Goal: Transaction & Acquisition: Purchase product/service

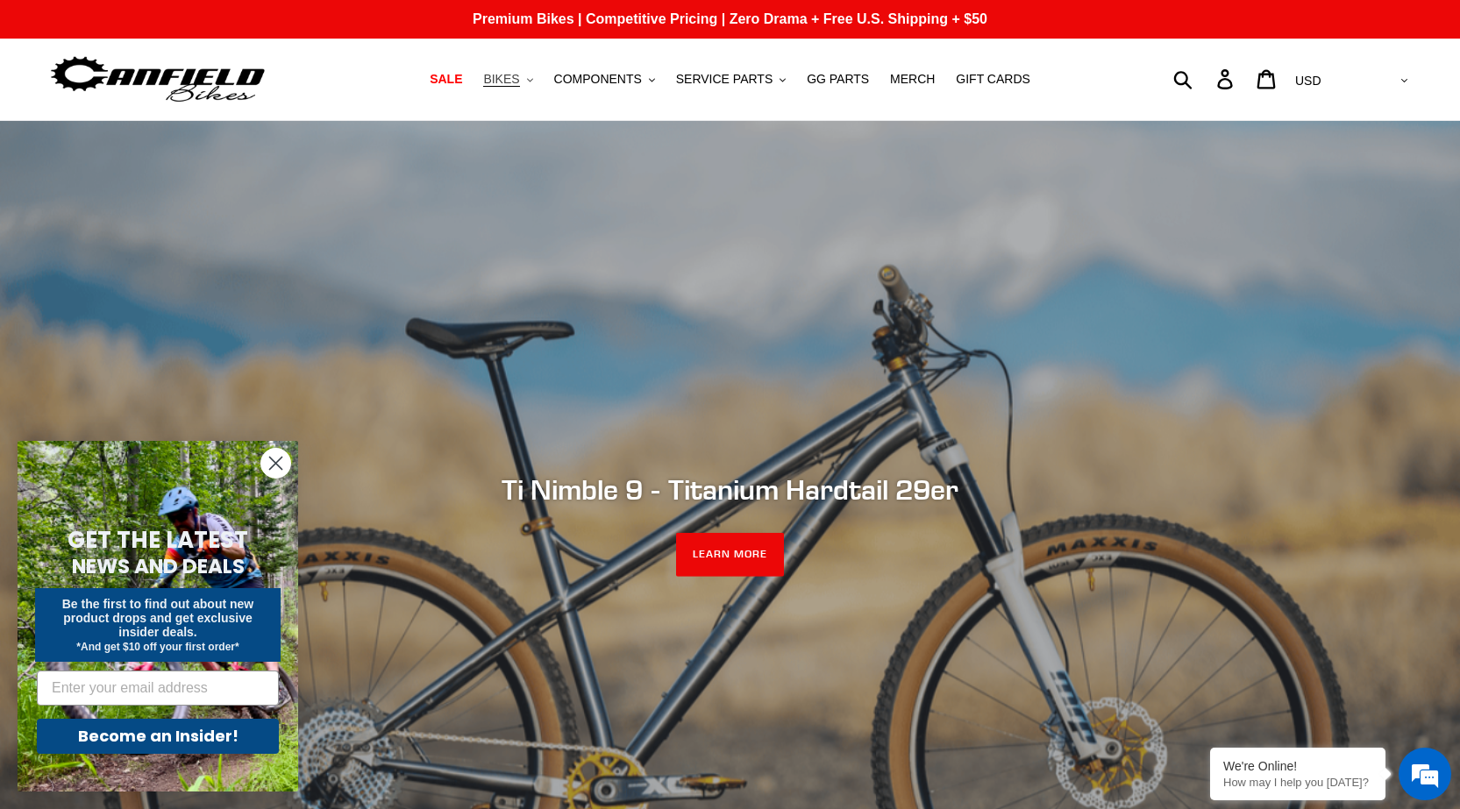
click at [519, 75] on span "BIKES" at bounding box center [501, 79] width 36 height 15
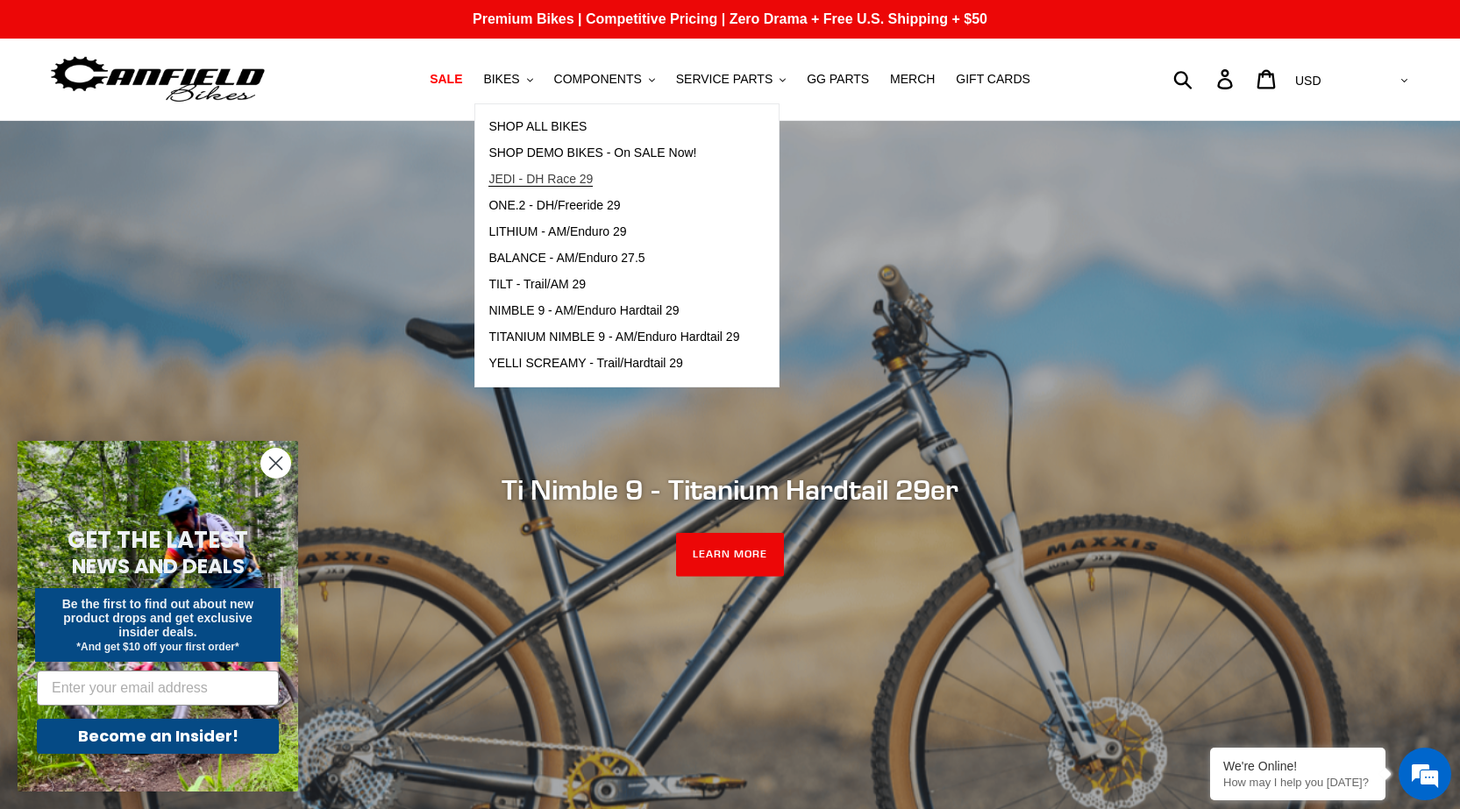
click at [593, 185] on span "JEDI - DH Race 29" at bounding box center [540, 179] width 104 height 15
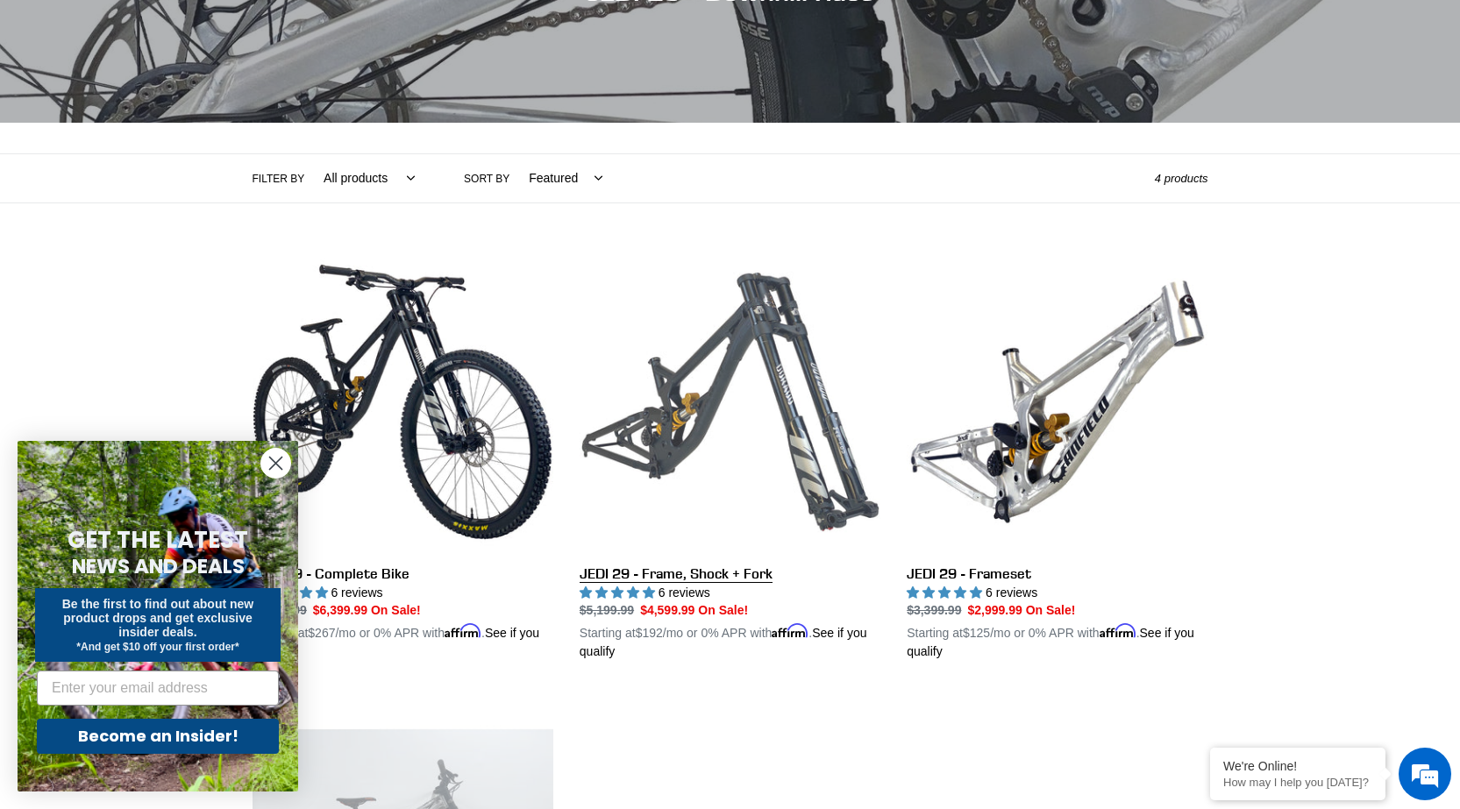
scroll to position [263, 0]
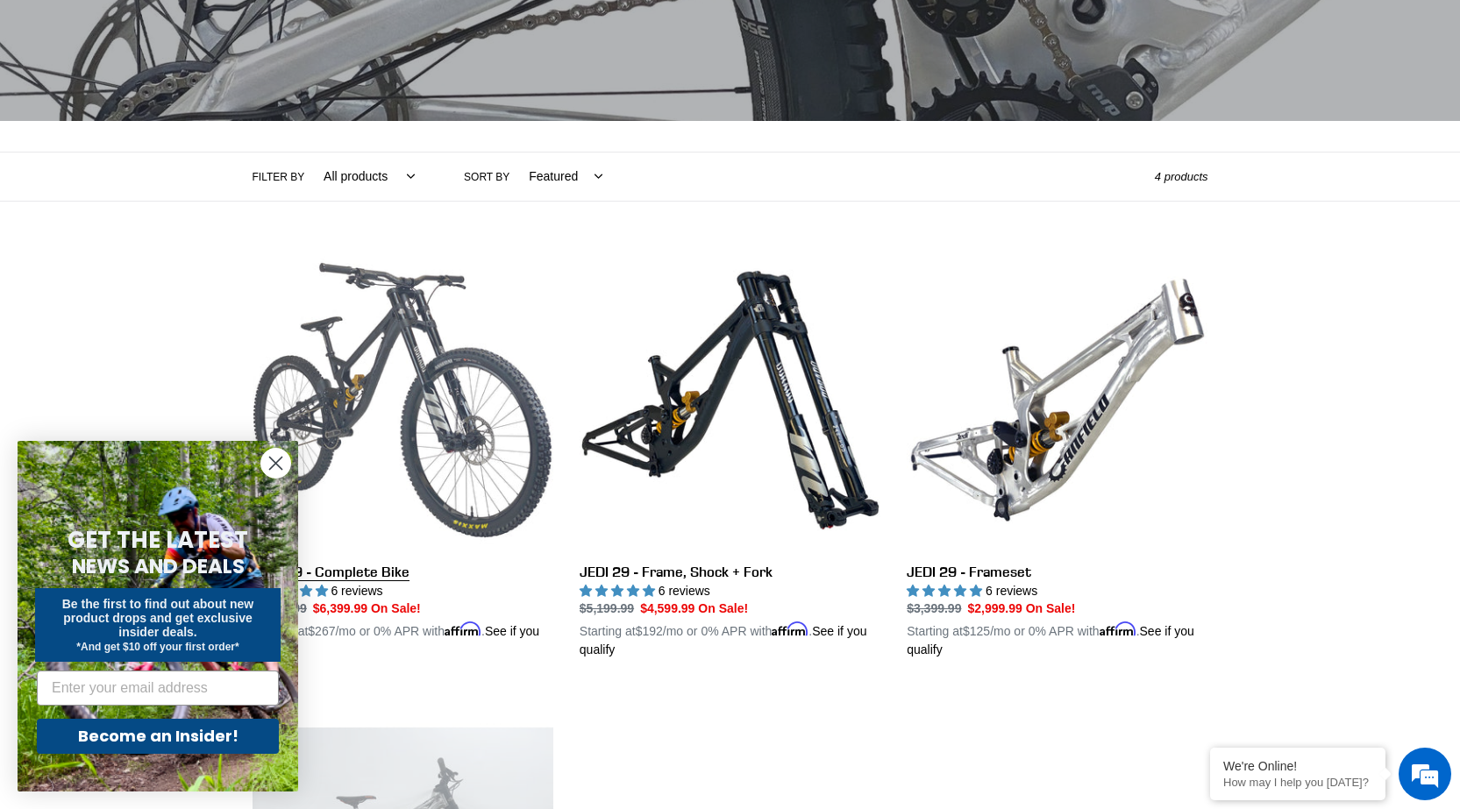
click at [406, 570] on link "JEDI 29 - Complete Bike" at bounding box center [403, 455] width 301 height 410
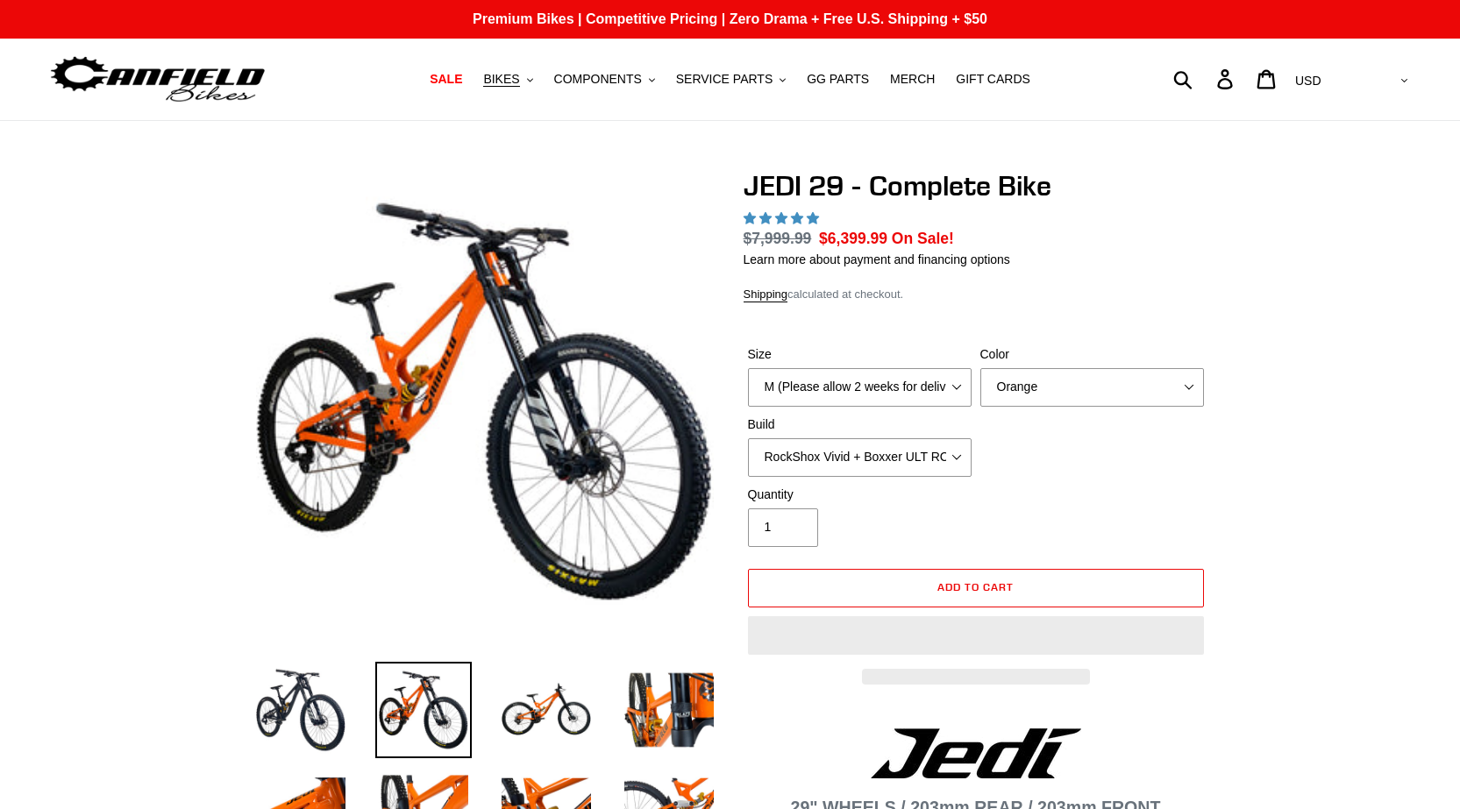
select select "highest-rating"
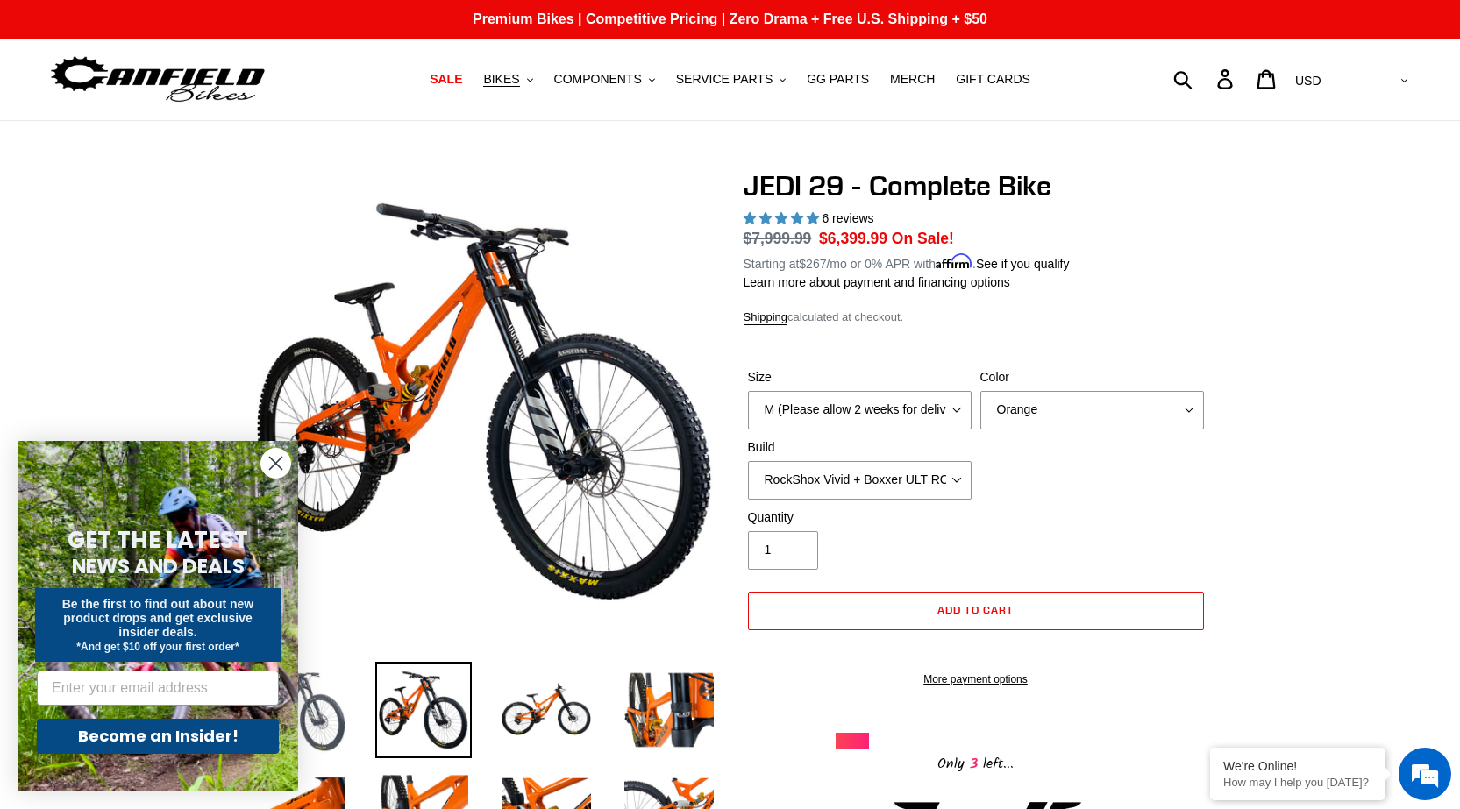
click at [345, 730] on img at bounding box center [301, 710] width 96 height 96
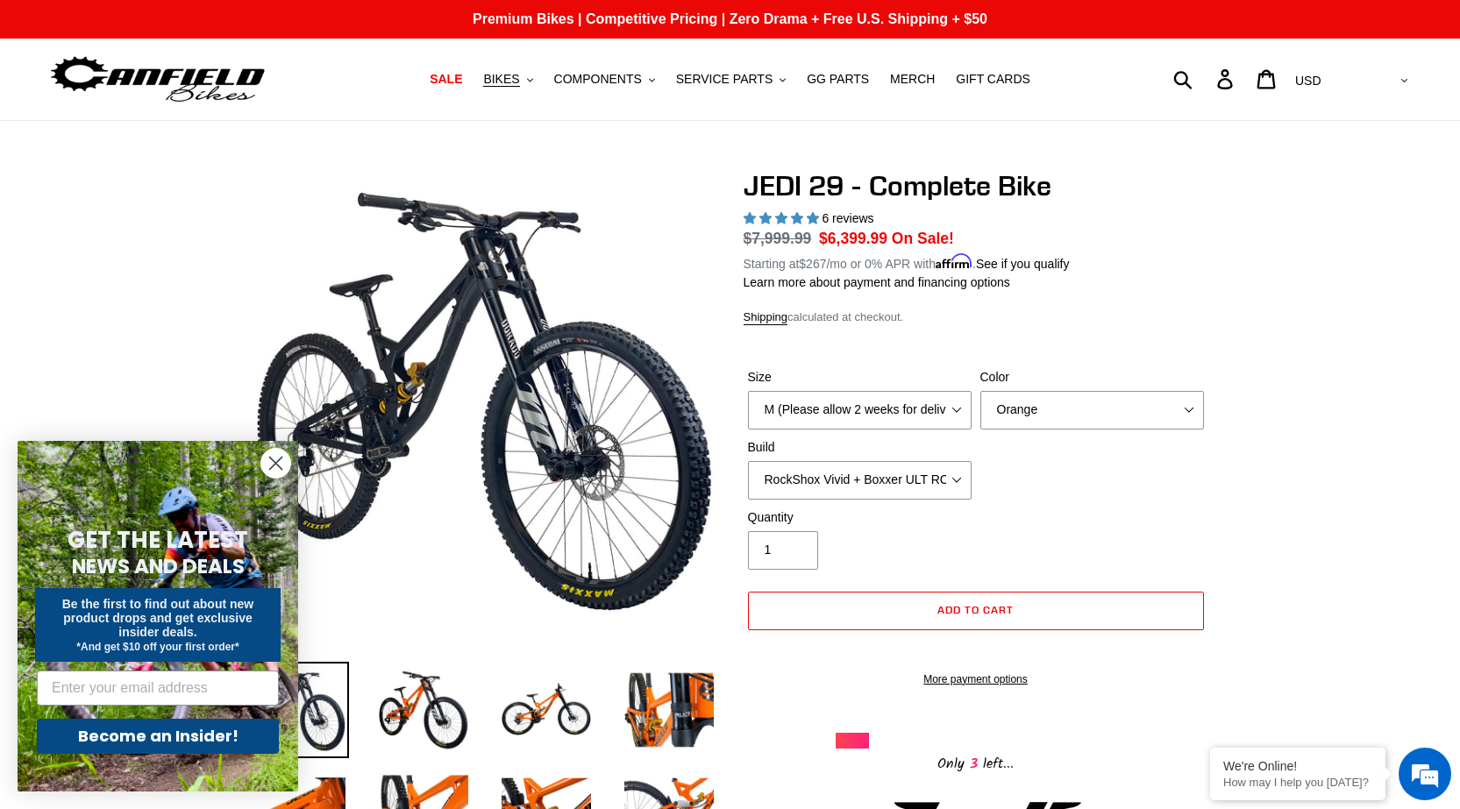
click at [277, 445] on form "GET THE LATEST NEWS AND DEALS Be the first to find out about new product drops …" at bounding box center [158, 616] width 281 height 351
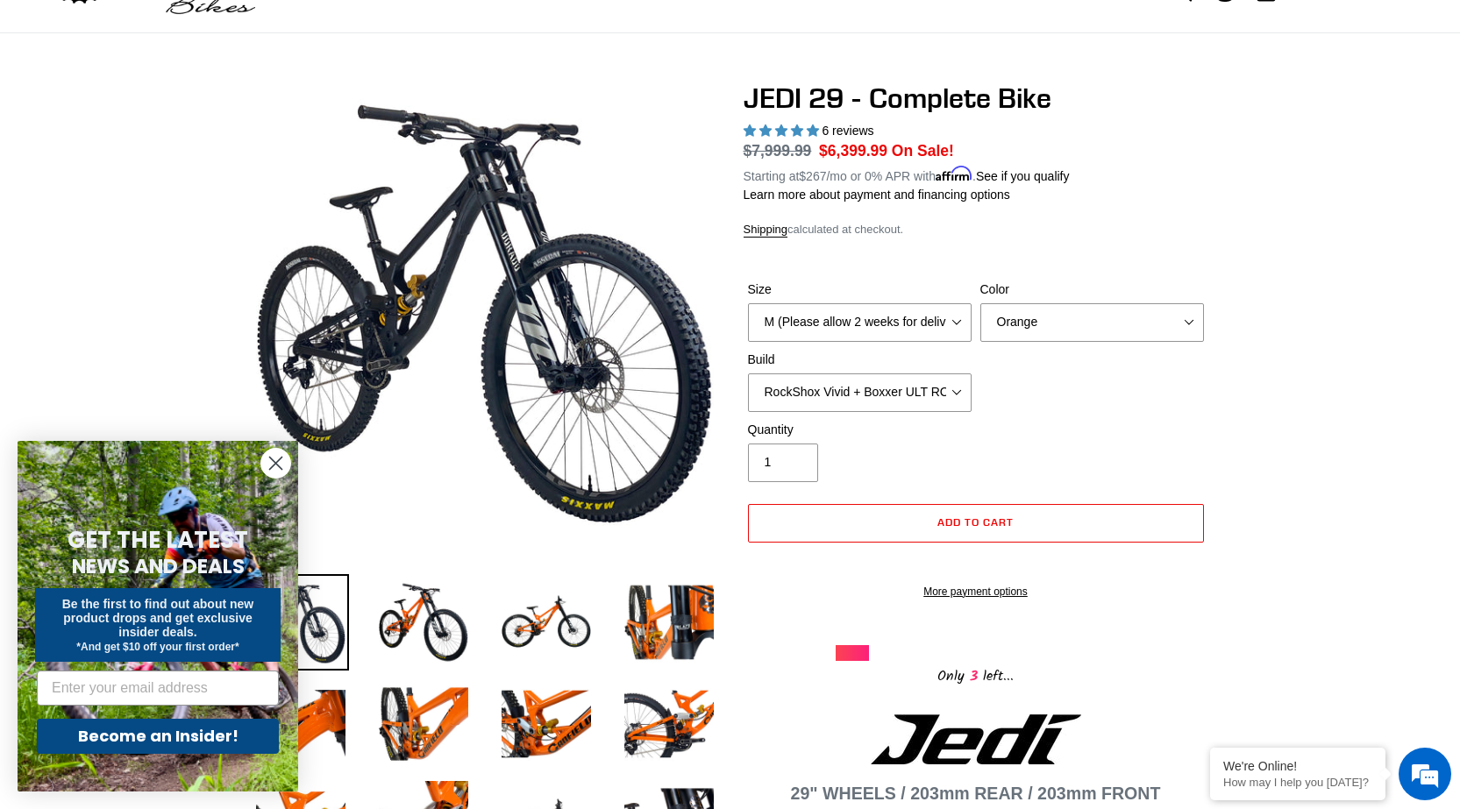
click at [269, 453] on circle "Close dialog" at bounding box center [275, 463] width 29 height 29
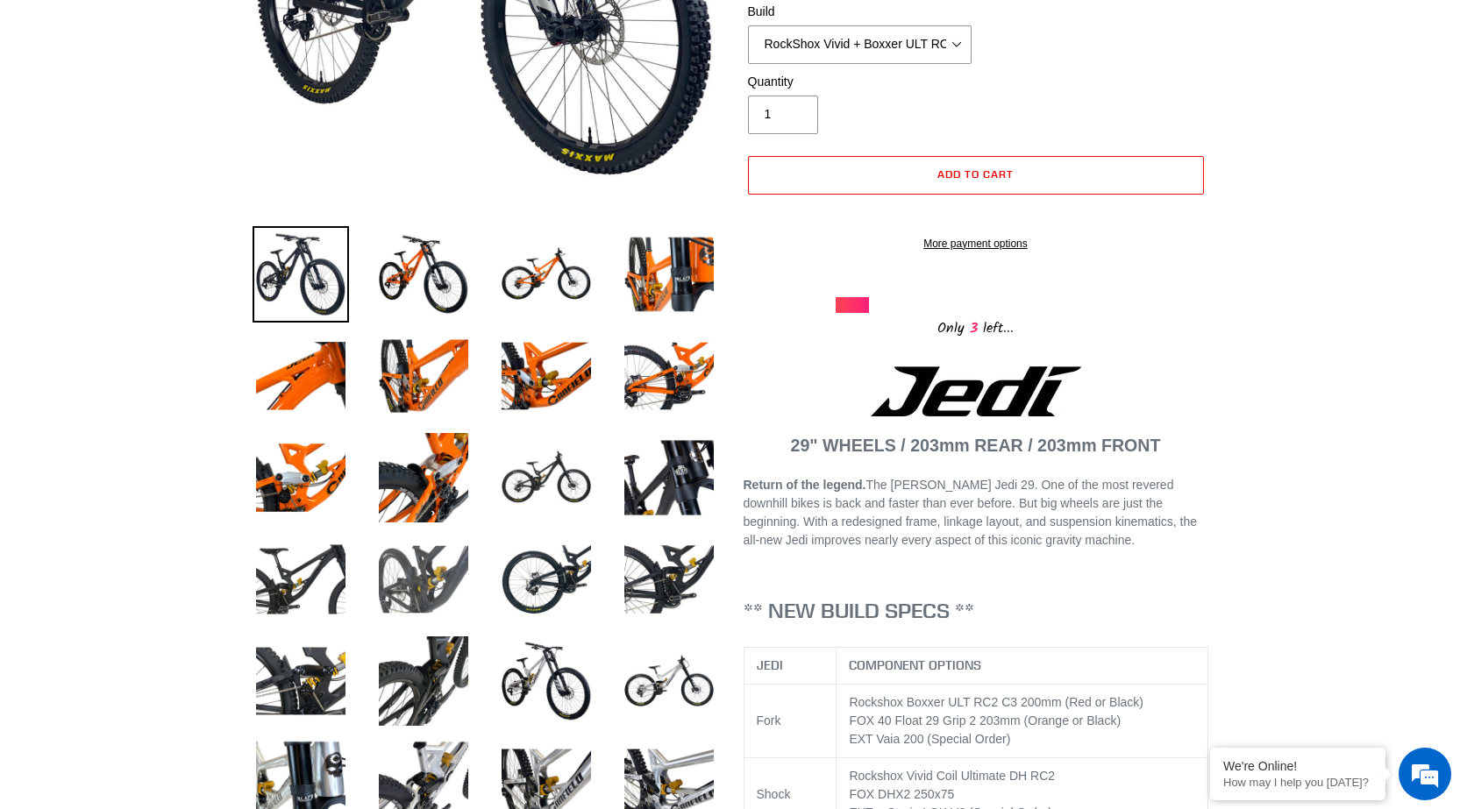
scroll to position [438, 0]
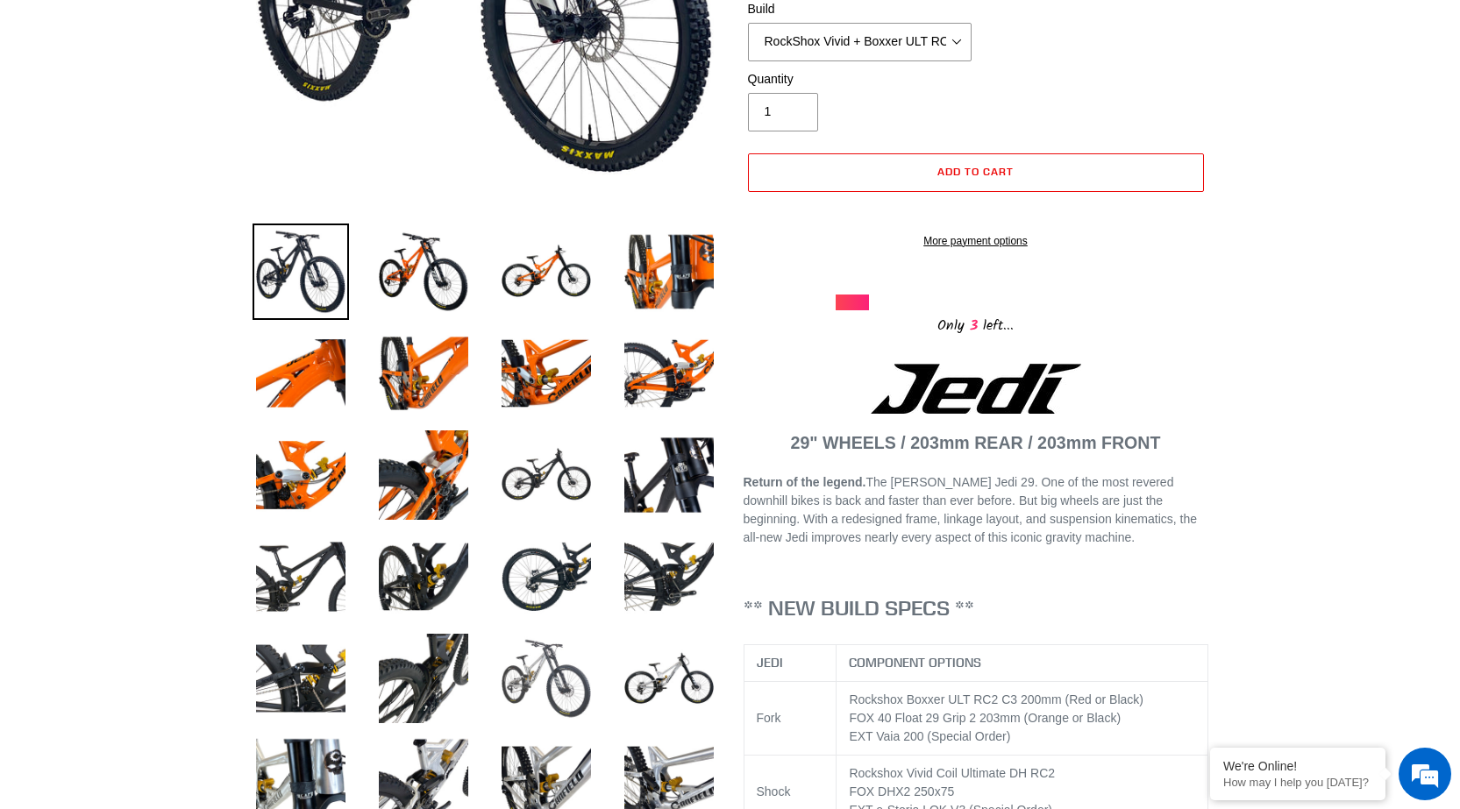
click at [559, 679] on img at bounding box center [546, 678] width 96 height 96
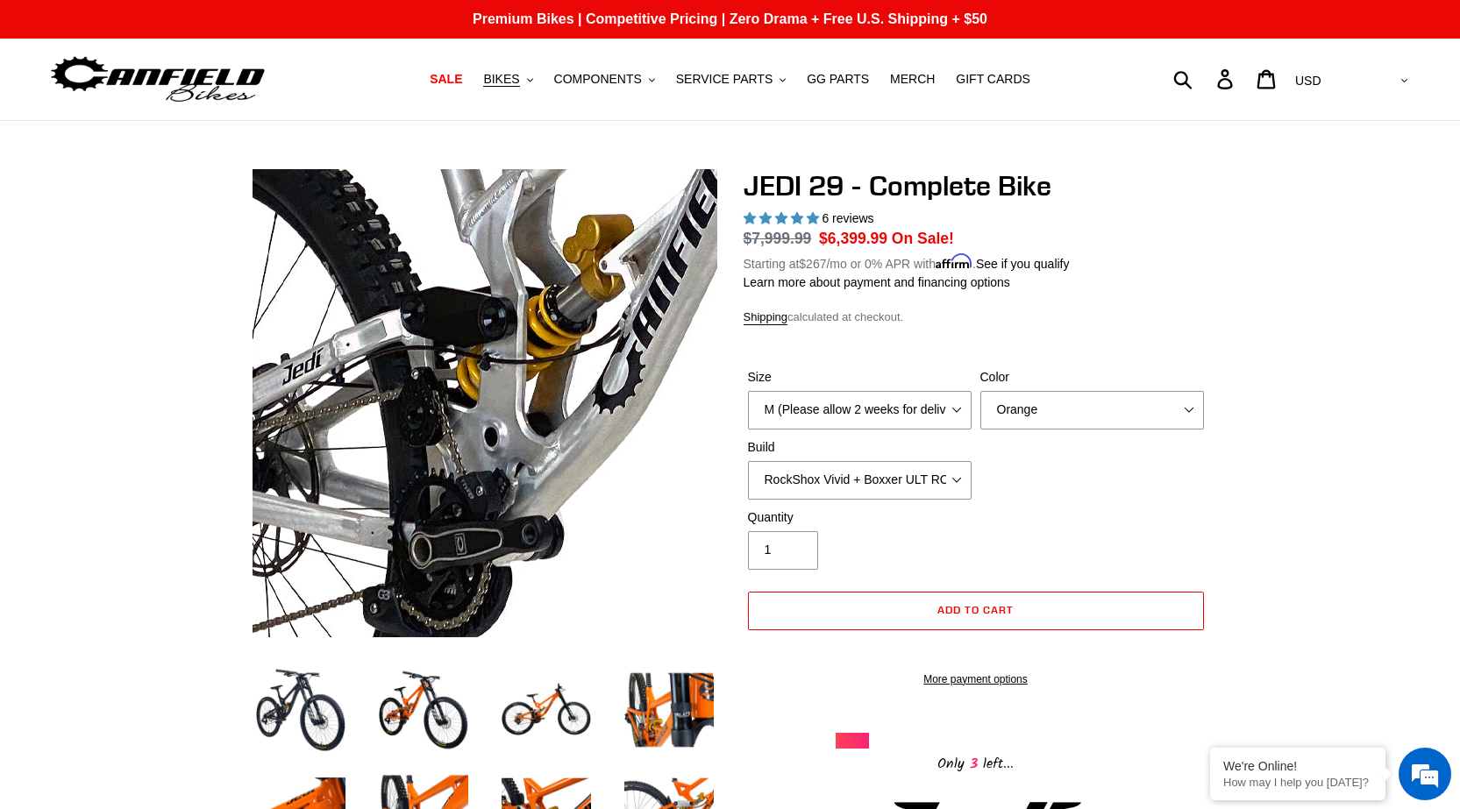
scroll to position [0, 0]
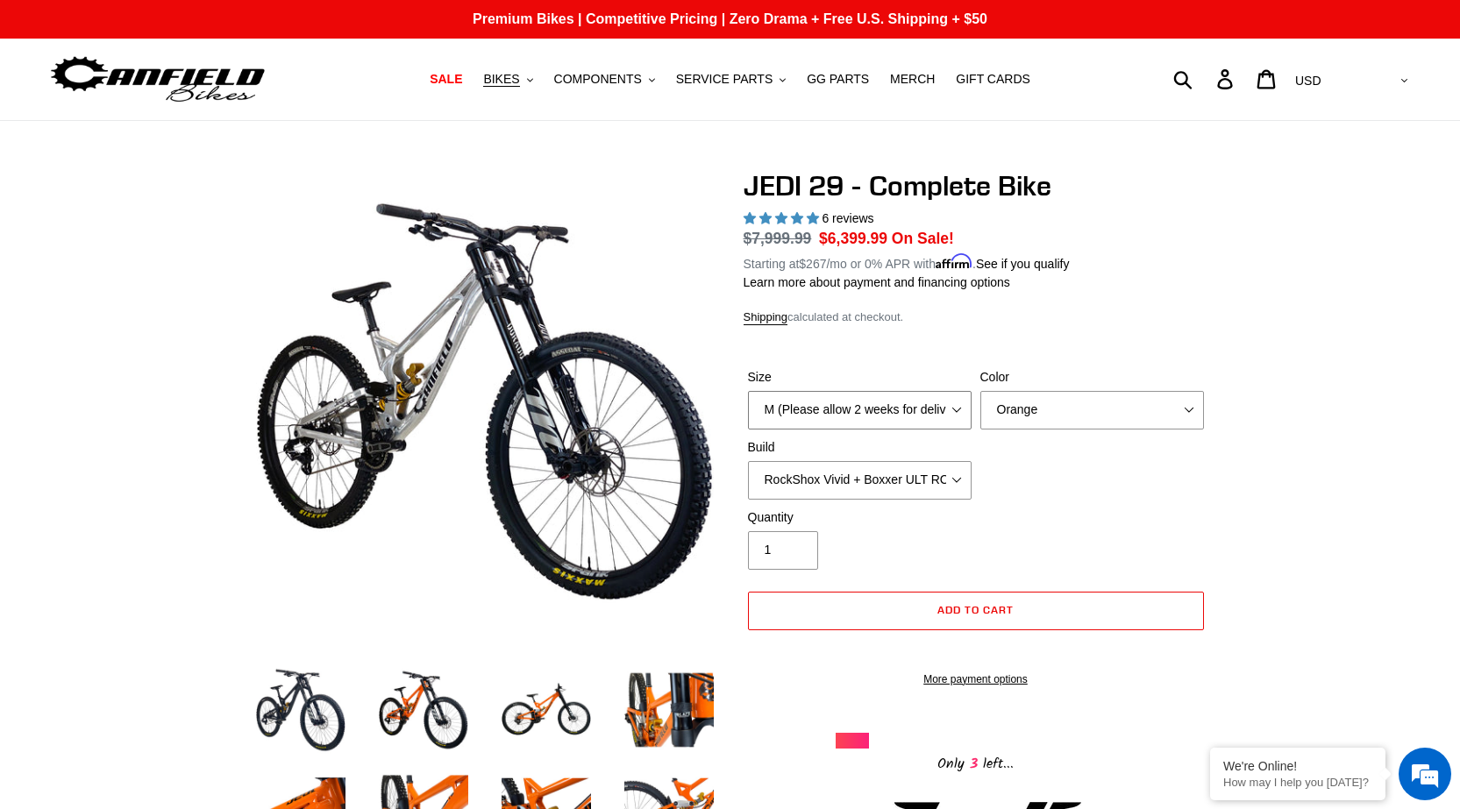
click at [946, 402] on select "M (Please allow 2 weeks for delivery) L (Please allow 2 weeks for delivery) XL …" at bounding box center [860, 410] width 224 height 39
select select "L (Please allow 2 weeks for delivery)"
click at [748, 391] on select "M (Please allow 2 weeks for delivery) L (Please allow 2 weeks for delivery) XL …" at bounding box center [860, 410] width 224 height 39
click at [921, 467] on select "RockShox Vivid + Boxxer ULT RC2 C3 200 + SRAM XO RockShox Vivid + Boxxer ULT RC…" at bounding box center [860, 480] width 224 height 39
click at [1120, 464] on div "Size M (Please allow 2 weeks for delivery) L (Please allow 2 weeks for delivery…" at bounding box center [975, 438] width 465 height 140
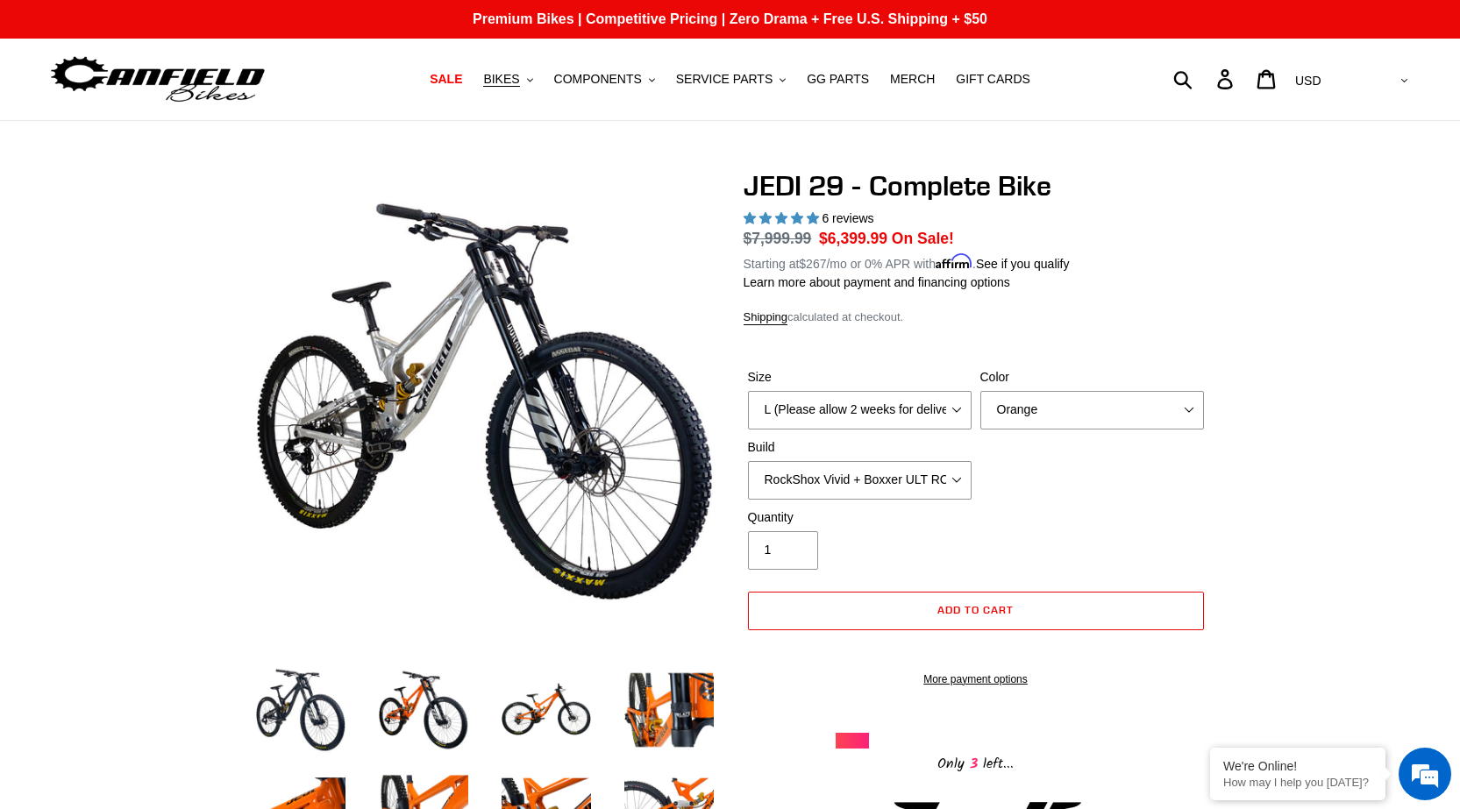
click at [927, 497] on div "Size M (Please allow 2 weeks for delivery) L (Please allow 2 weeks for delivery…" at bounding box center [975, 438] width 465 height 140
click at [930, 484] on select "RockShox Vivid + Boxxer ULT RC2 C3 200 + SRAM XO RockShox Vivid + Boxxer ULT RC…" at bounding box center [860, 480] width 224 height 39
click at [1078, 449] on div "Size M (Please allow 2 weeks for delivery) L (Please allow 2 weeks for delivery…" at bounding box center [975, 438] width 465 height 140
click at [1051, 388] on div "Color Orange Stealth Black Raw" at bounding box center [1092, 398] width 232 height 61
click at [1060, 401] on select "Orange Stealth Black Raw" at bounding box center [1092, 410] width 224 height 39
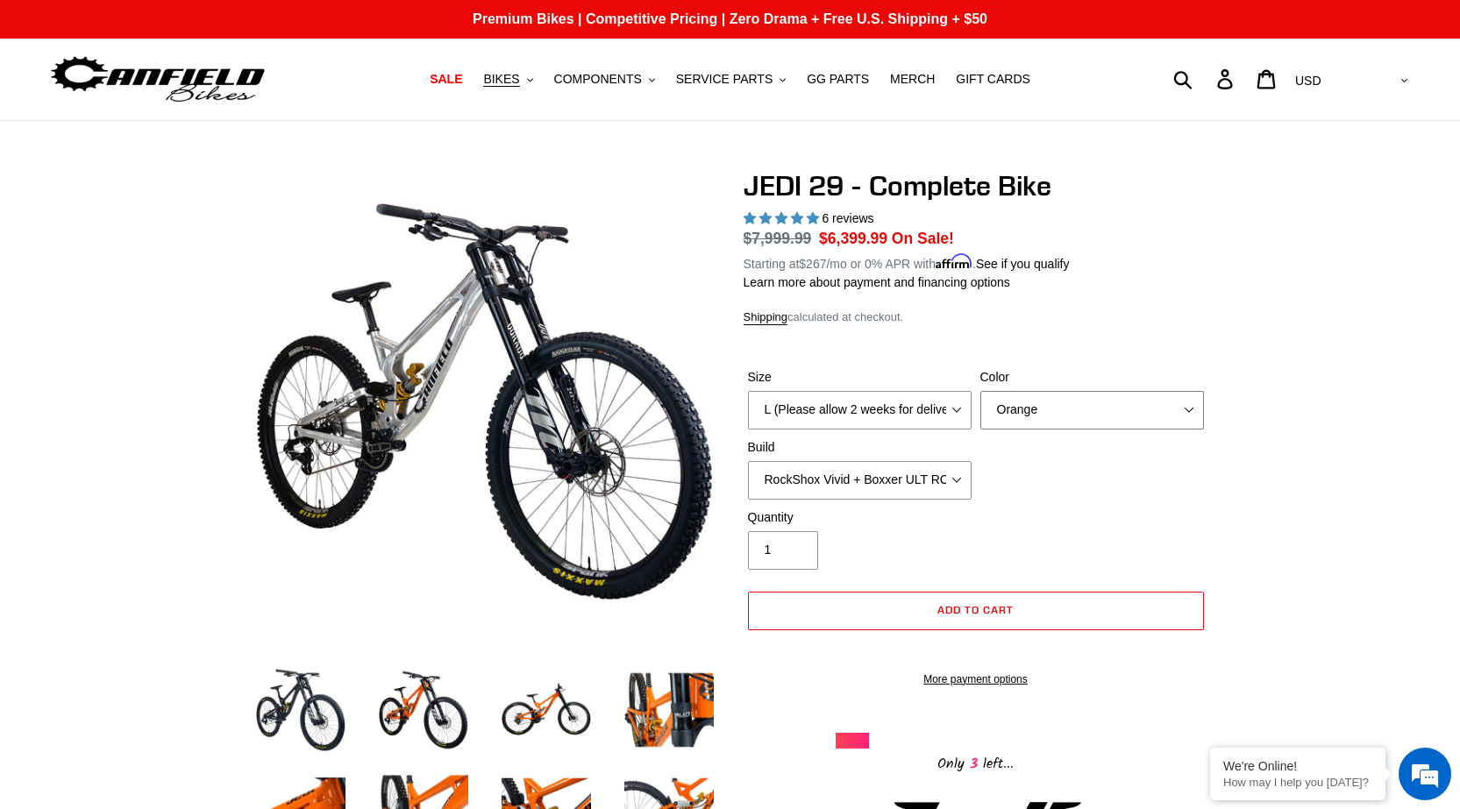
select select "Raw"
click at [980, 391] on select "Orange Stealth Black Raw" at bounding box center [1092, 410] width 224 height 39
click at [630, 78] on span "COMPONENTS" at bounding box center [598, 79] width 88 height 15
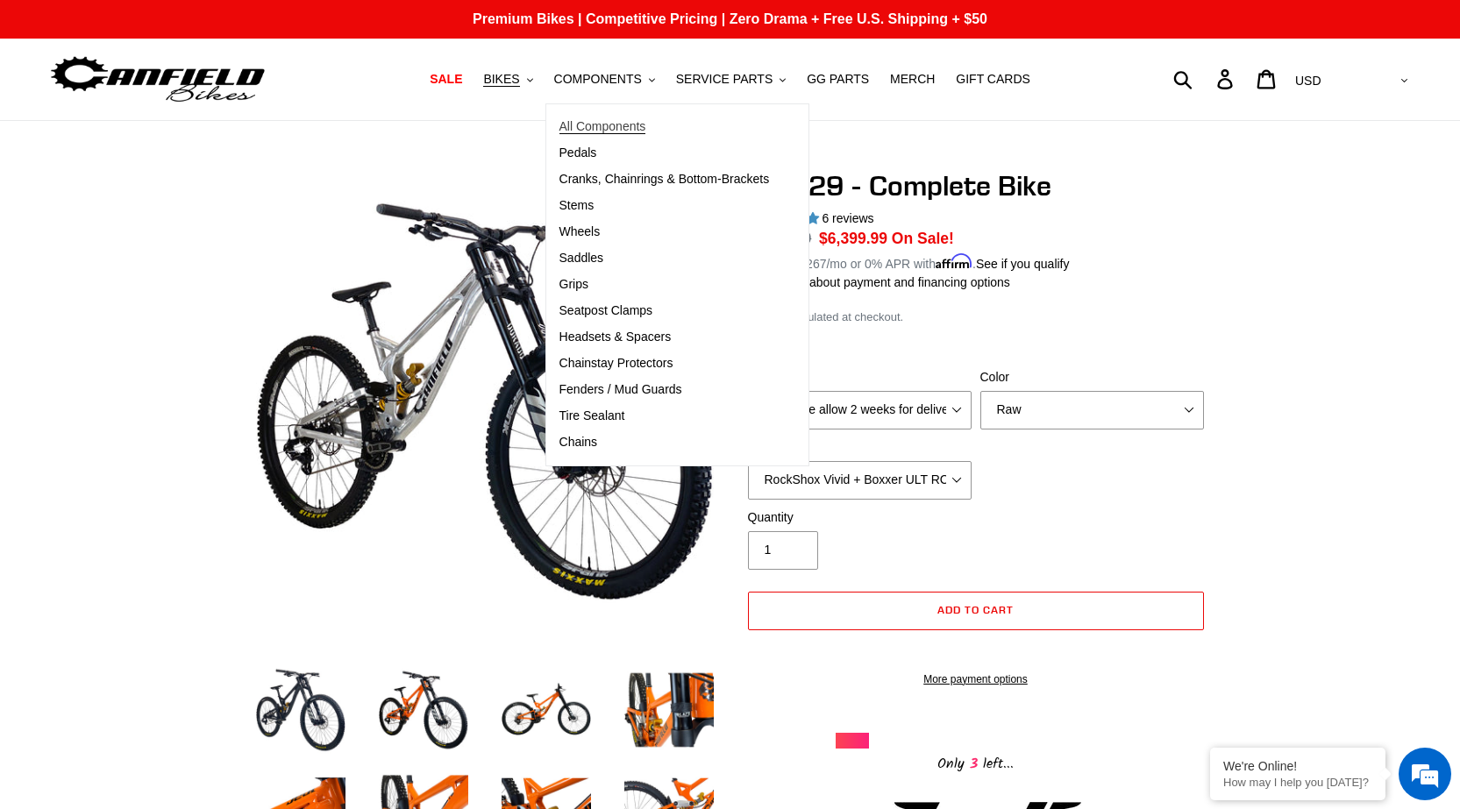
click at [616, 122] on span "All Components" at bounding box center [602, 126] width 87 height 15
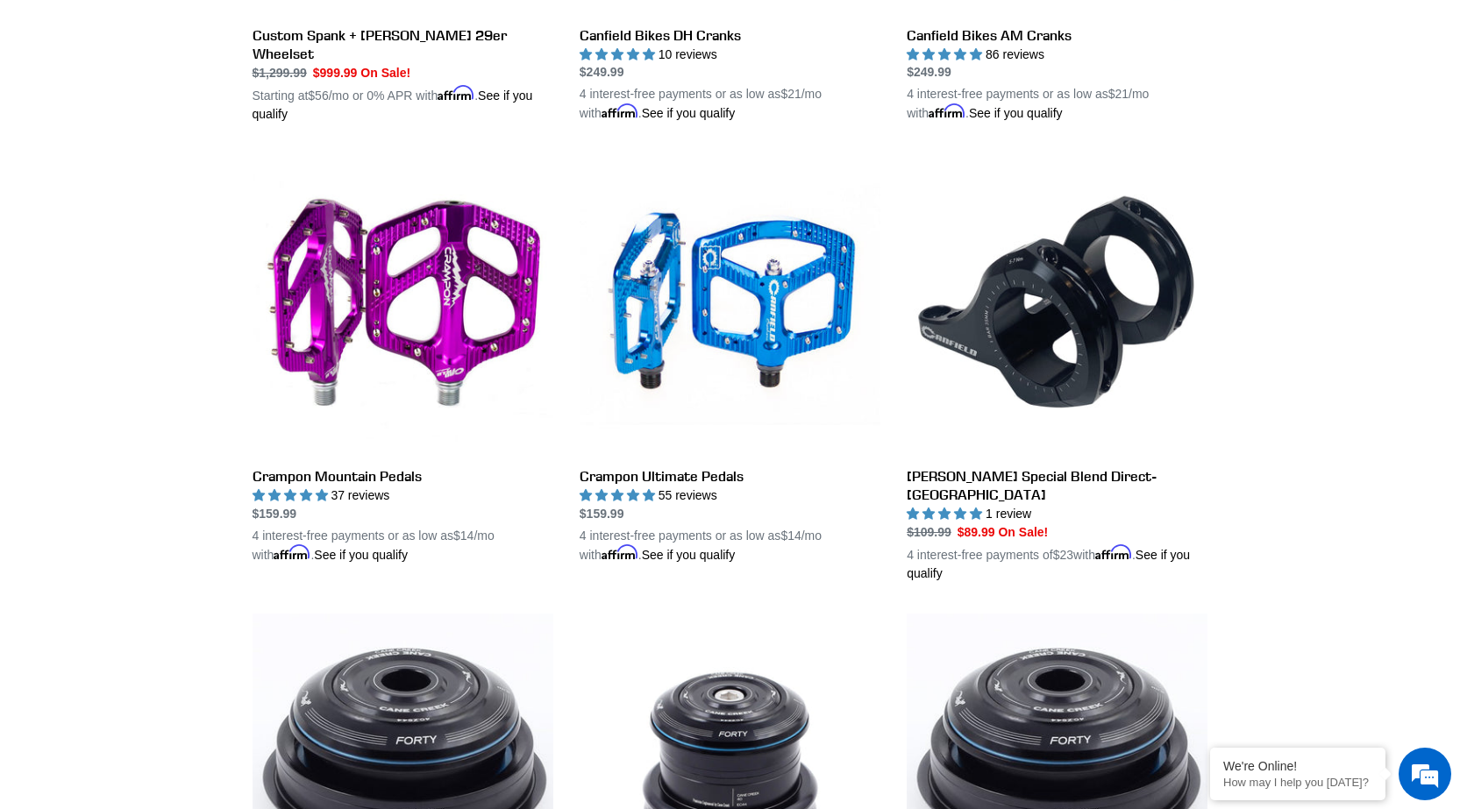
scroll to position [1227, 0]
